Goal: Find specific page/section: Find specific page/section

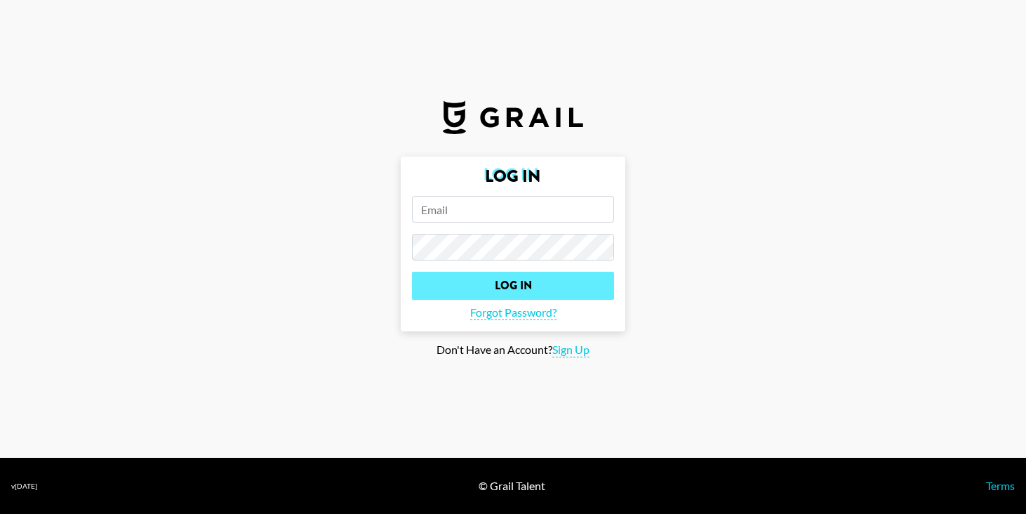
type input "[EMAIL_ADDRESS][DOMAIN_NAME]"
click at [469, 284] on input "Log In" at bounding box center [513, 285] width 202 height 28
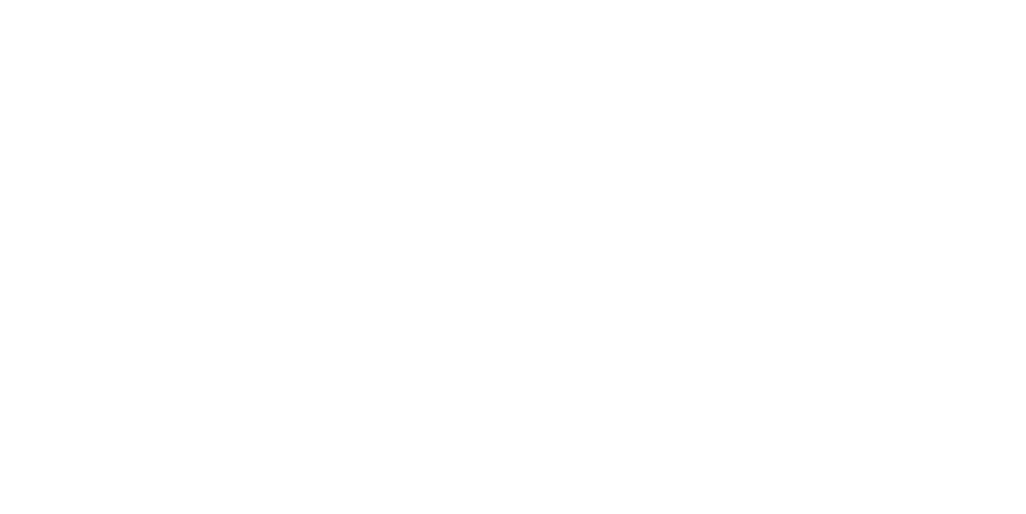
select select "Song"
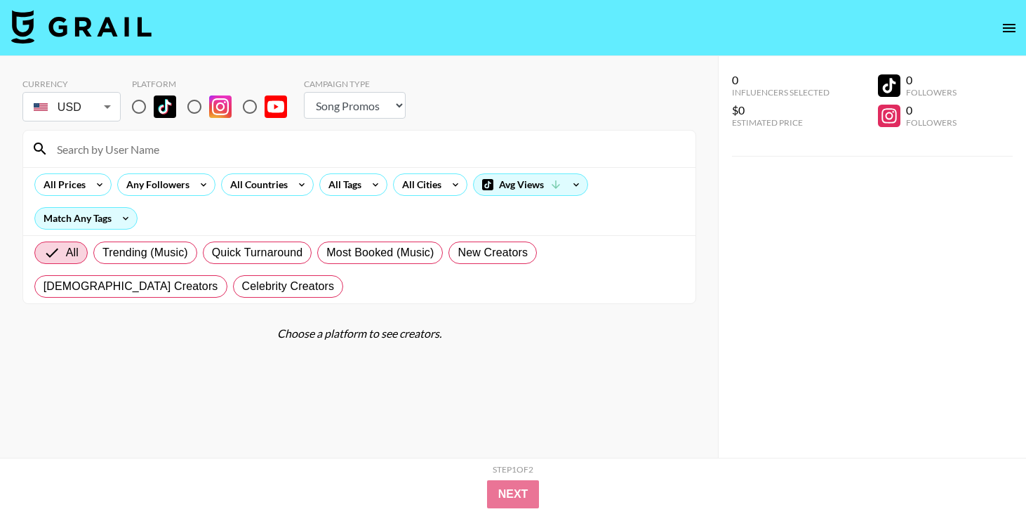
click at [139, 108] on input "radio" at bounding box center [138, 106] width 29 height 29
radio input "true"
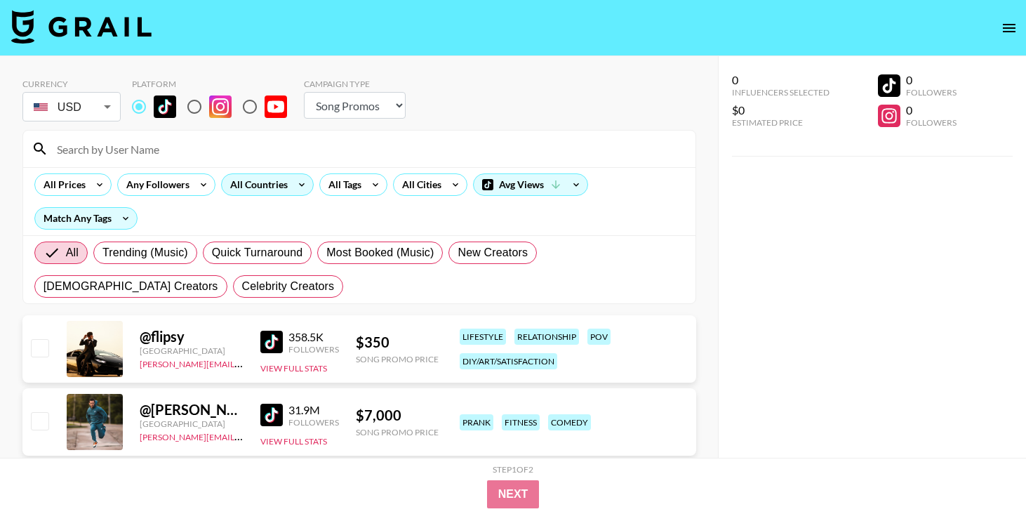
click at [254, 188] on div "All Countries" at bounding box center [256, 184] width 69 height 21
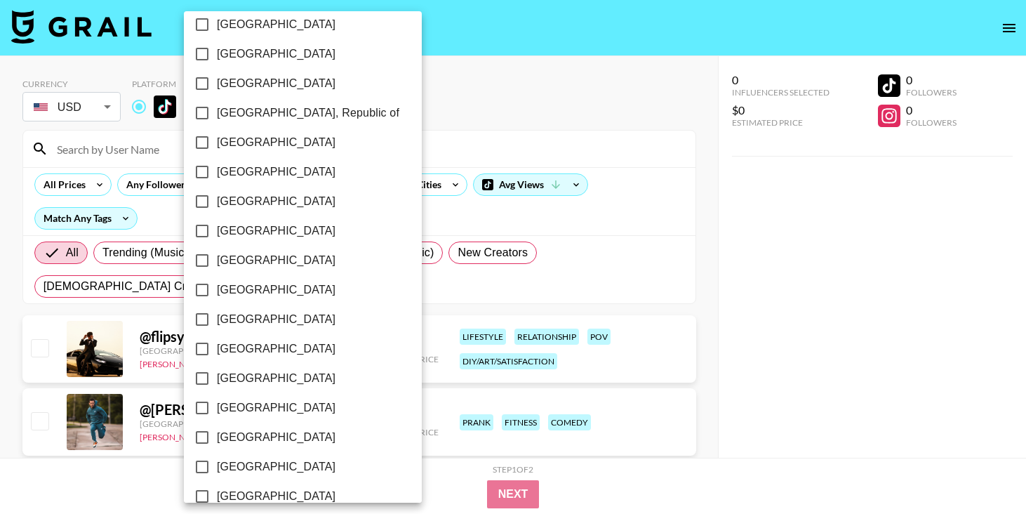
scroll to position [1122, 0]
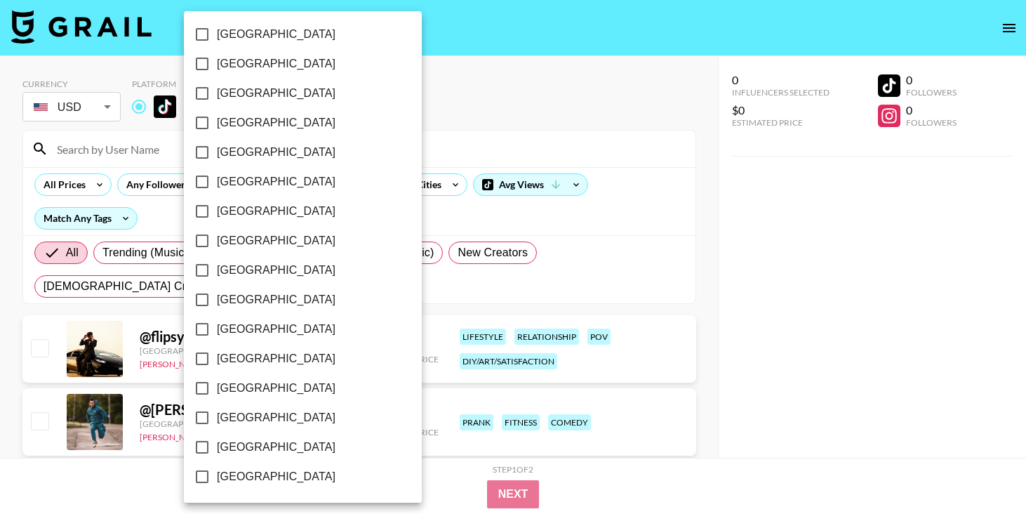
click at [202, 419] on input "[GEOGRAPHIC_DATA]" at bounding box center [201, 417] width 29 height 29
checkbox input "true"
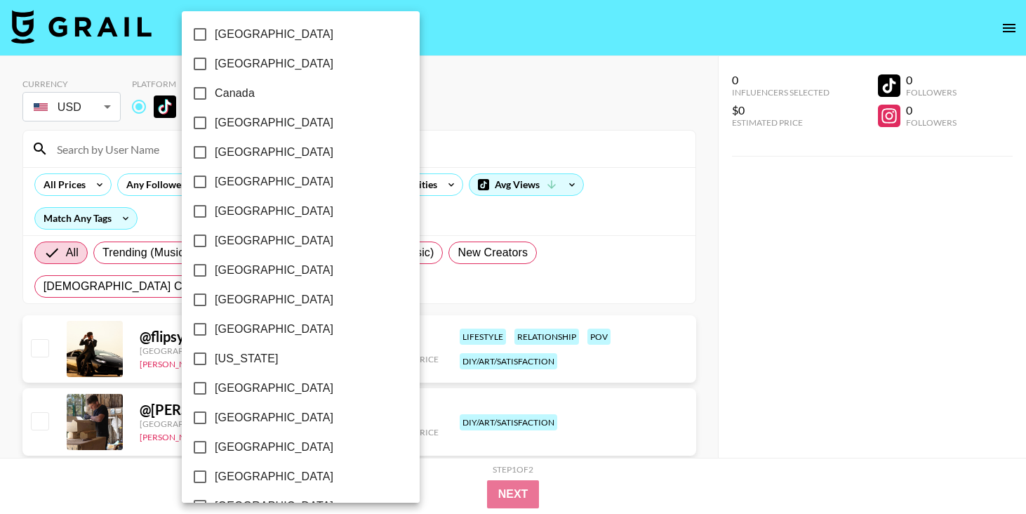
scroll to position [0, 0]
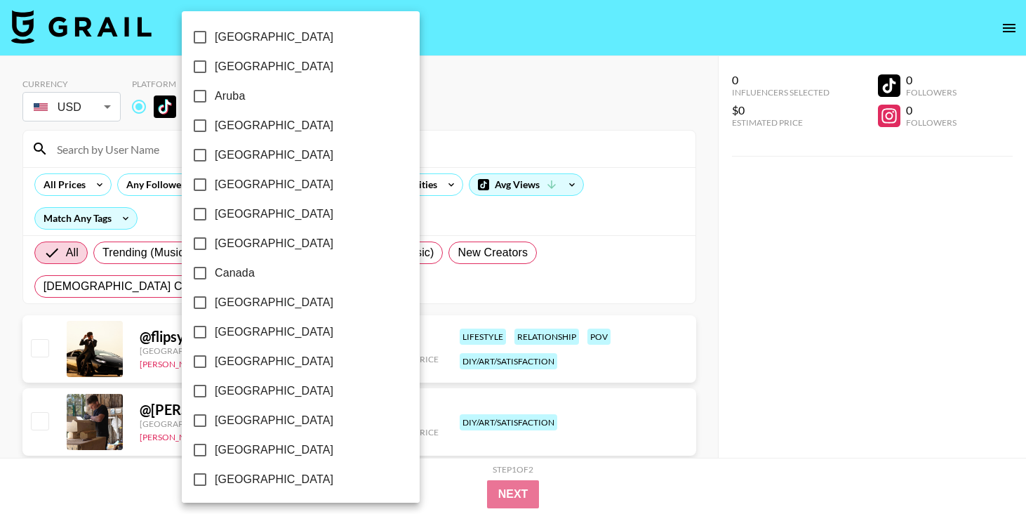
click at [748, 246] on div at bounding box center [513, 257] width 1026 height 514
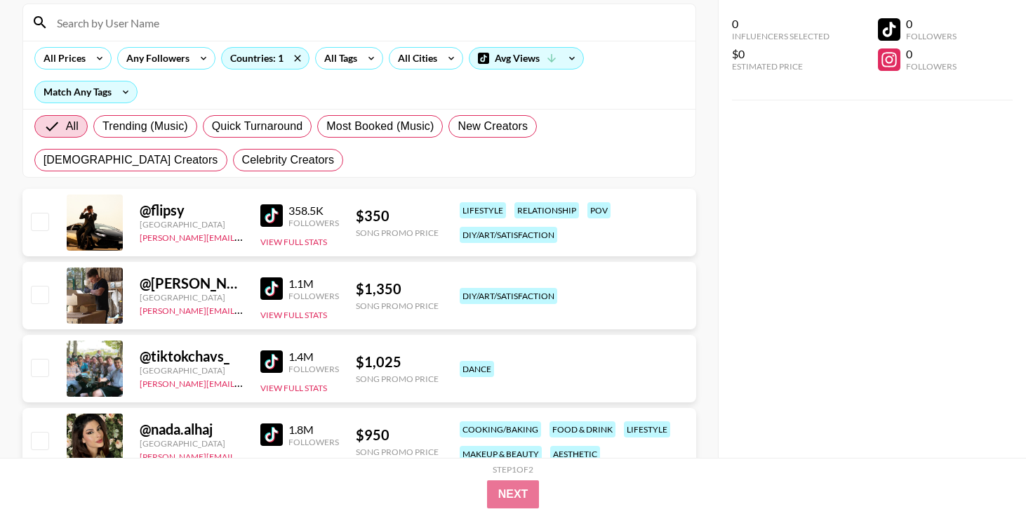
scroll to position [156, 0]
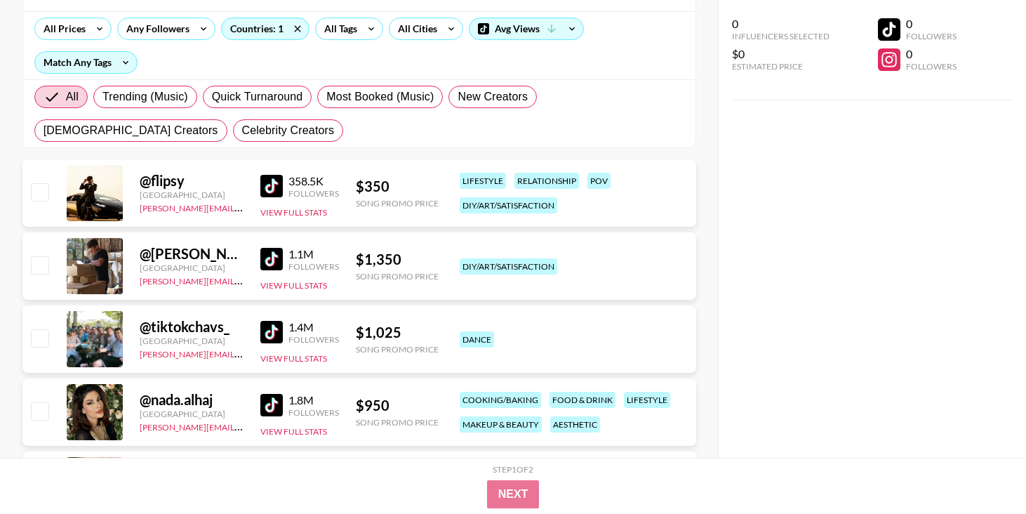
click at [180, 180] on div "@ flipsy" at bounding box center [192, 181] width 104 height 18
click at [101, 196] on div at bounding box center [95, 193] width 56 height 56
click at [145, 193] on div "[GEOGRAPHIC_DATA]" at bounding box center [192, 194] width 104 height 11
click at [164, 182] on div "@ flipsy" at bounding box center [192, 181] width 104 height 18
click at [285, 181] on link at bounding box center [274, 186] width 28 height 22
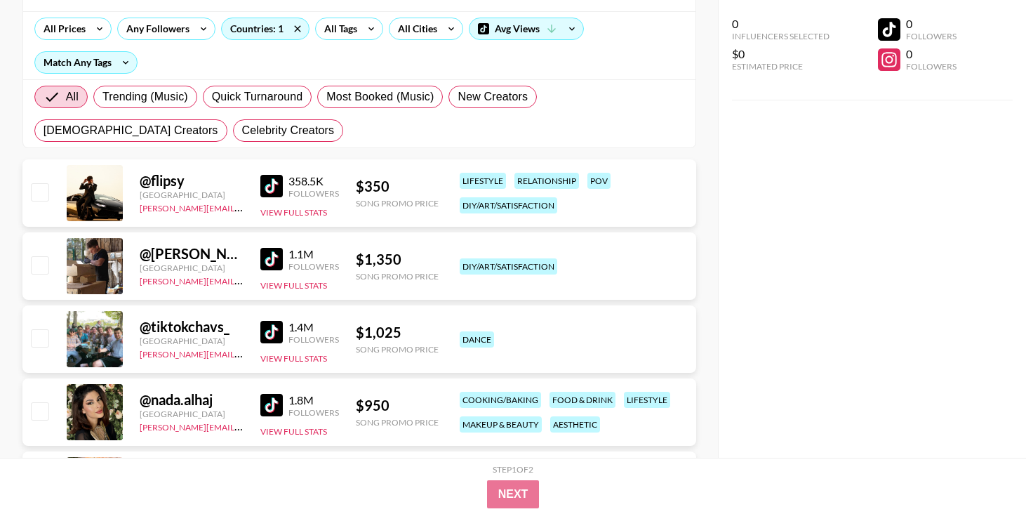
click at [271, 257] on img at bounding box center [271, 259] width 22 height 22
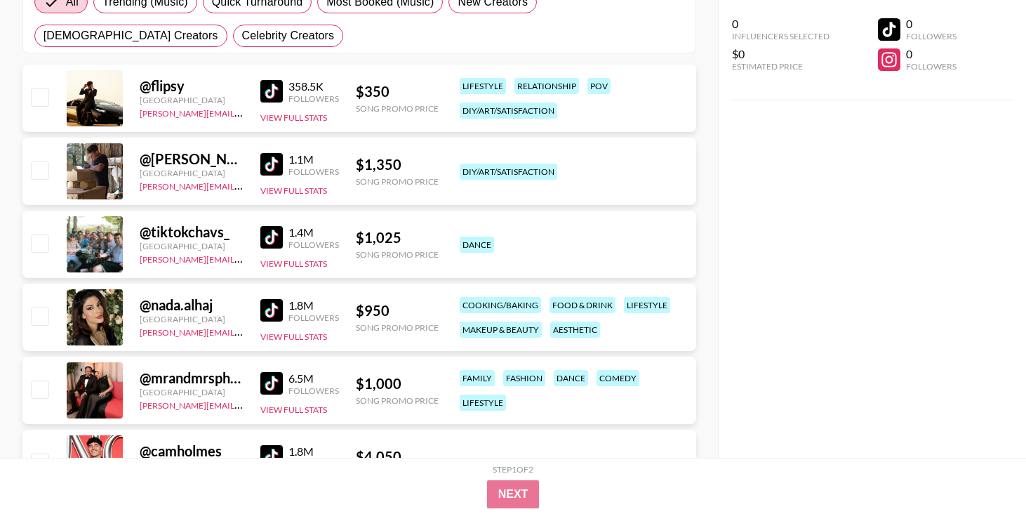
click at [269, 307] on img at bounding box center [271, 310] width 22 height 22
